Goal: Task Accomplishment & Management: Manage account settings

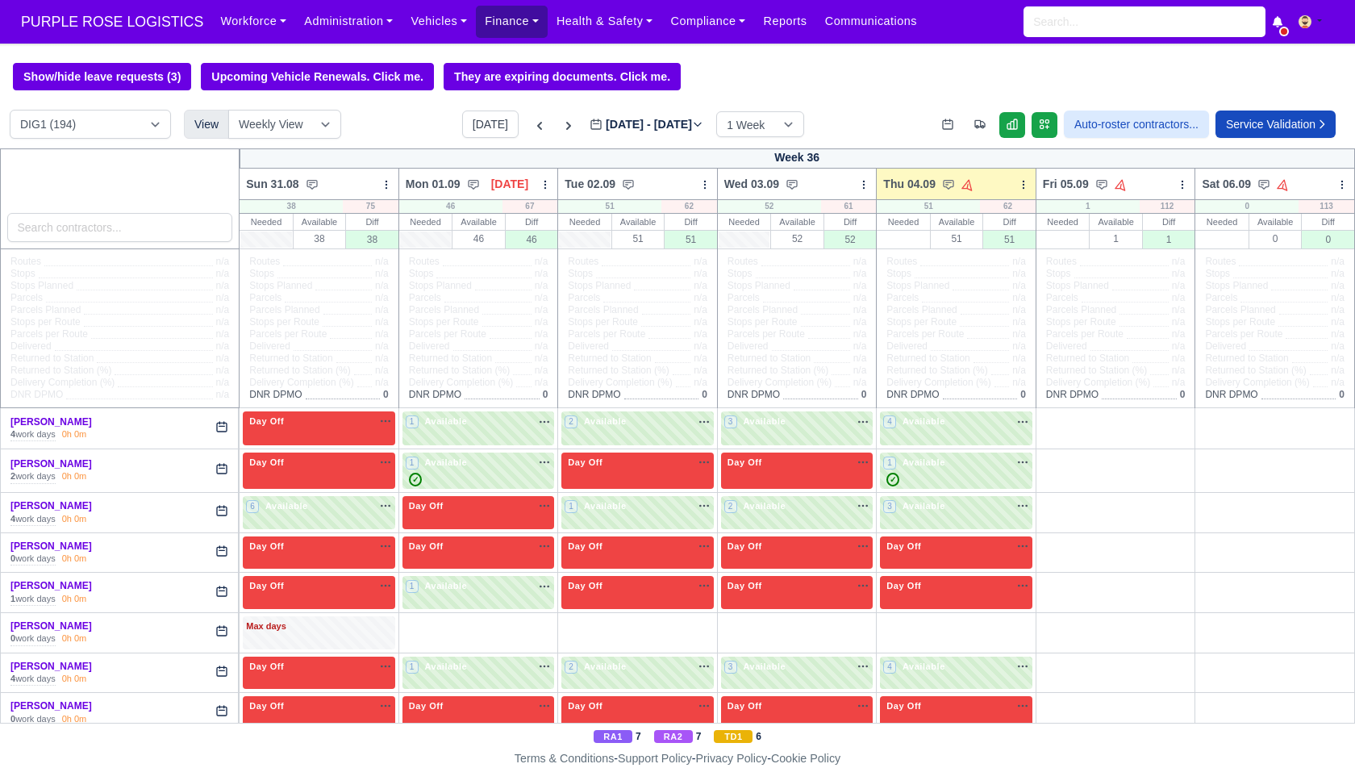
click at [509, 23] on link "Finance" at bounding box center [512, 21] width 72 height 31
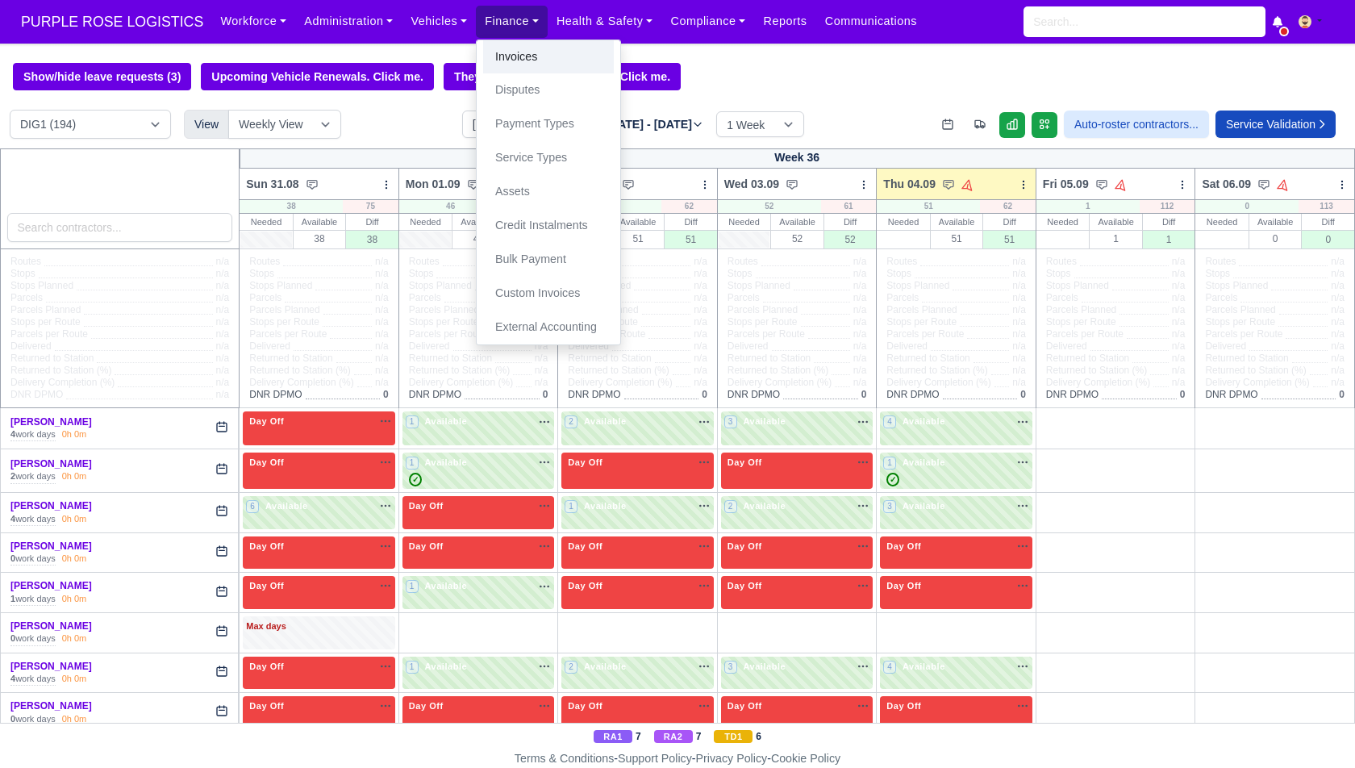
click at [513, 62] on link "Invoices" at bounding box center [548, 57] width 131 height 34
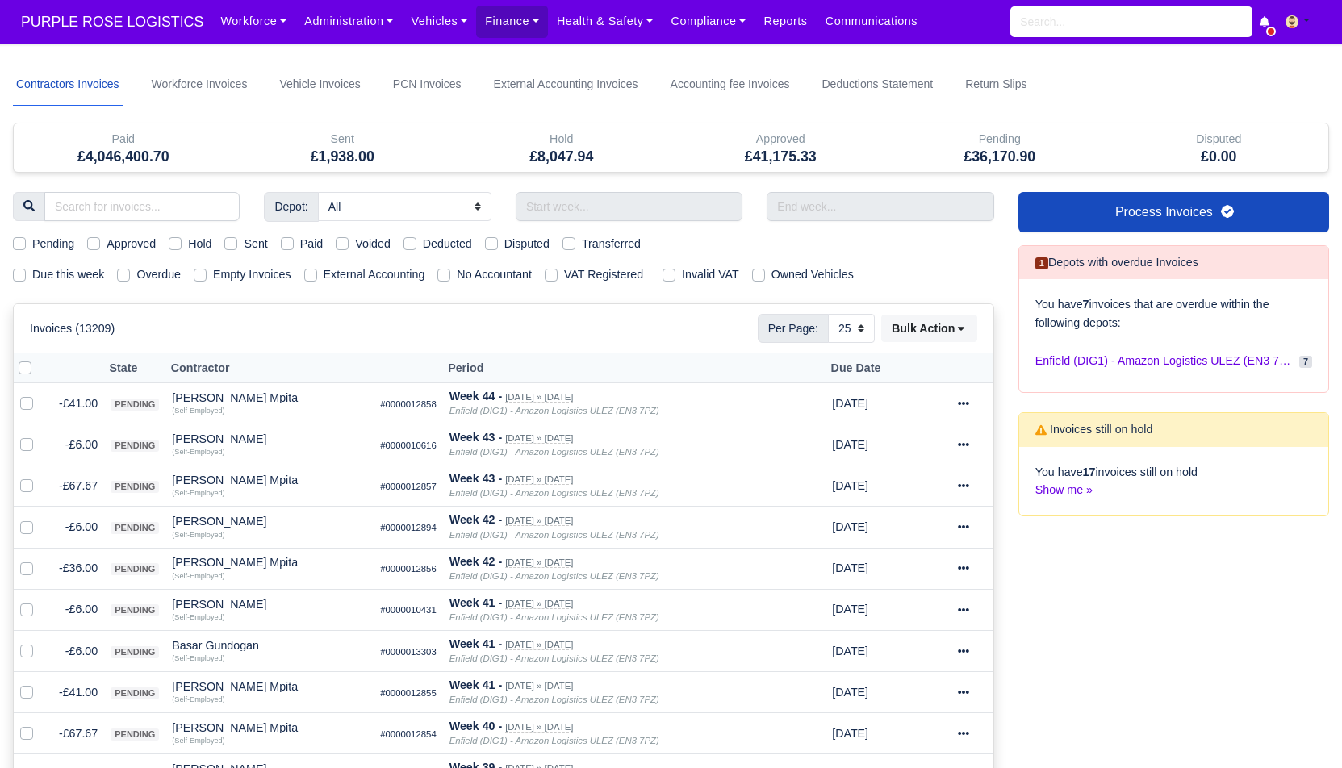
select select "25"
click at [85, 269] on label "Due this week" at bounding box center [68, 274] width 72 height 19
click at [26, 269] on input "Due this week" at bounding box center [19, 271] width 13 height 13
checkbox input "true"
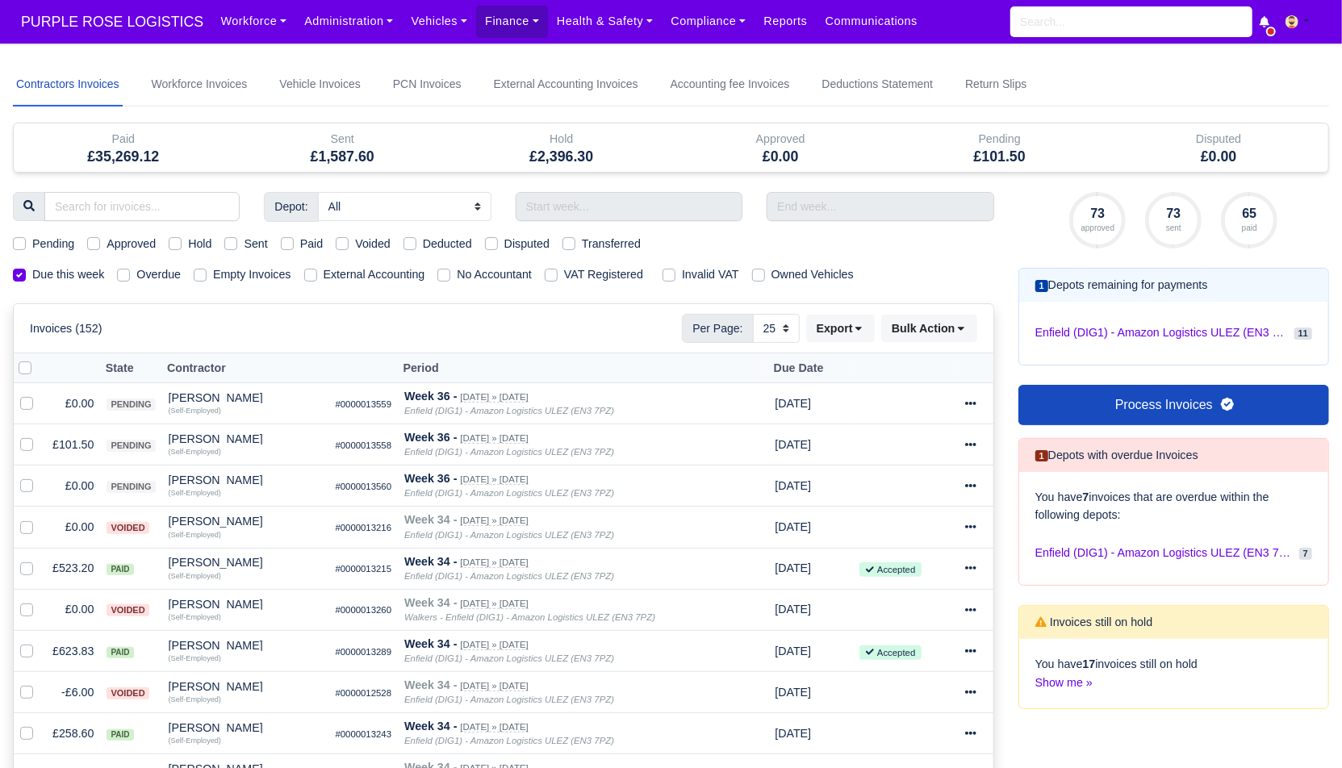
click at [370, 280] on label "External Accounting" at bounding box center [375, 274] width 102 height 19
click at [317, 278] on input "External Accounting" at bounding box center [310, 271] width 13 height 13
checkbox input "true"
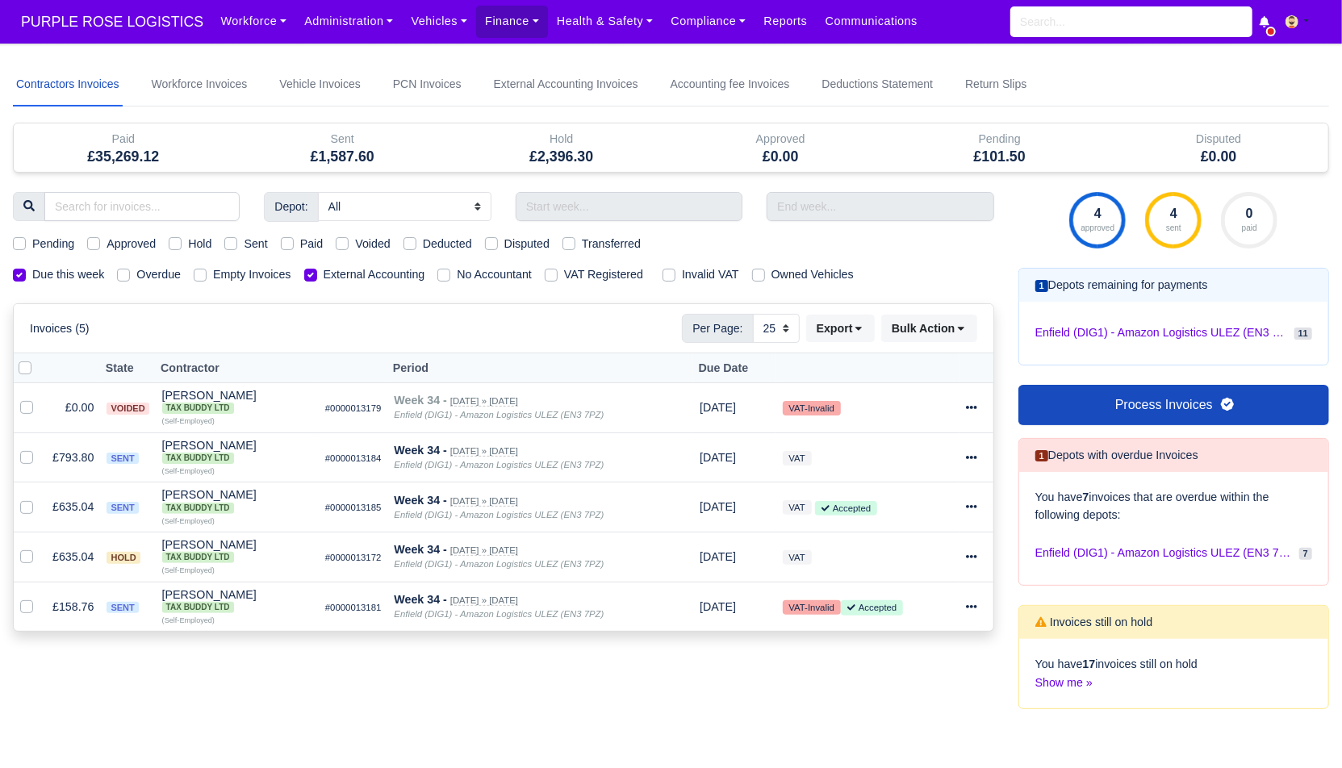
click at [263, 241] on label "Sent" at bounding box center [255, 244] width 23 height 19
click at [237, 241] on input "Sent" at bounding box center [230, 241] width 13 height 13
checkbox input "true"
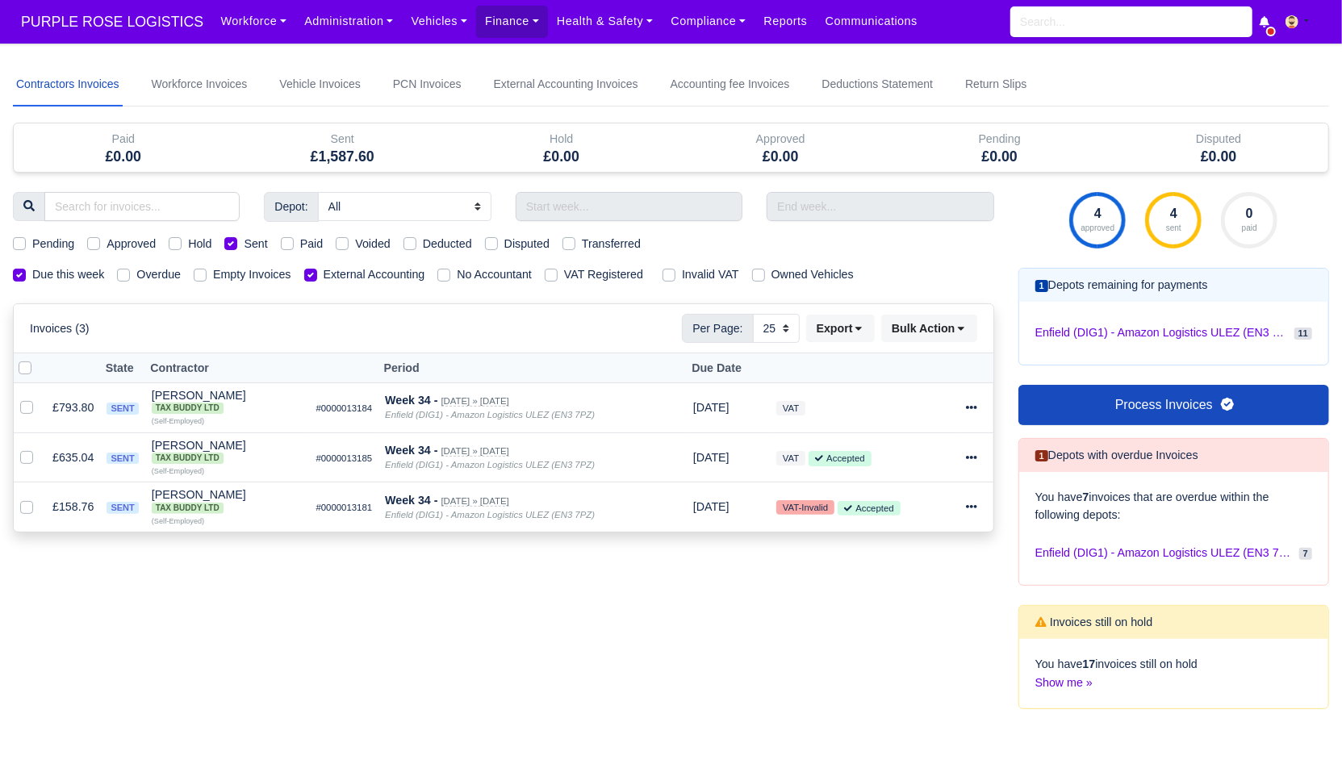
click at [38, 359] on label at bounding box center [38, 359] width 0 height 0
click at [27, 362] on input "checkbox" at bounding box center [25, 365] width 13 height 13
checkbox input "true"
click at [942, 336] on button "Bulk Action" at bounding box center [929, 328] width 96 height 27
click at [900, 485] on div "Pay" at bounding box center [906, 481] width 144 height 25
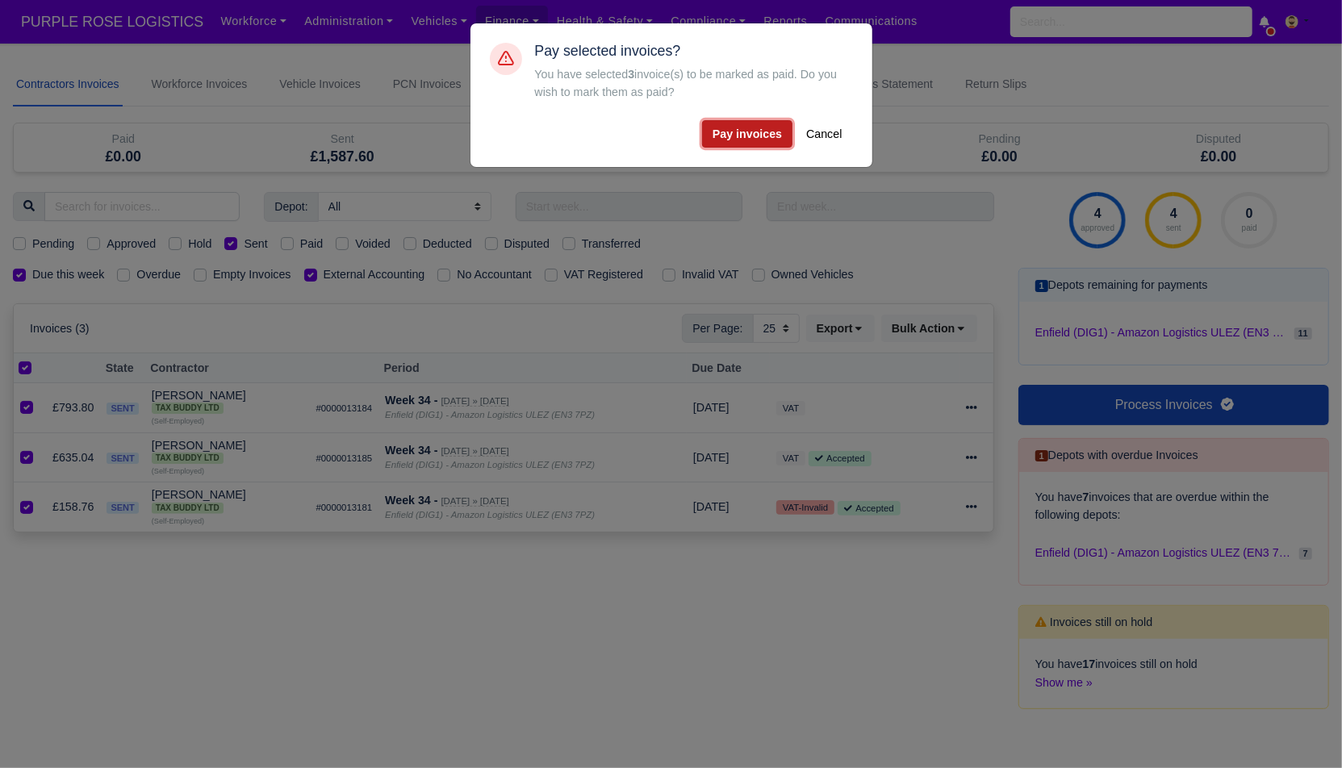
click at [761, 142] on button "Pay invoices" at bounding box center [747, 133] width 90 height 27
